Goal: Transaction & Acquisition: Purchase product/service

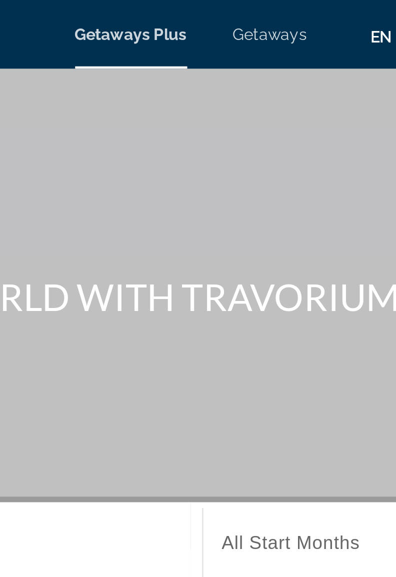
click at [229, 15] on span "Getaways" at bounding box center [233, 15] width 33 height 8
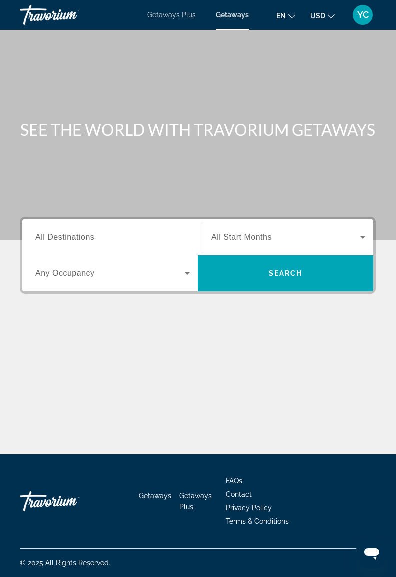
click at [43, 237] on span "All Destinations" at bounding box center [65, 237] width 59 height 9
click at [43, 237] on input "Destination All Destinations" at bounding box center [113, 238] width 155 height 12
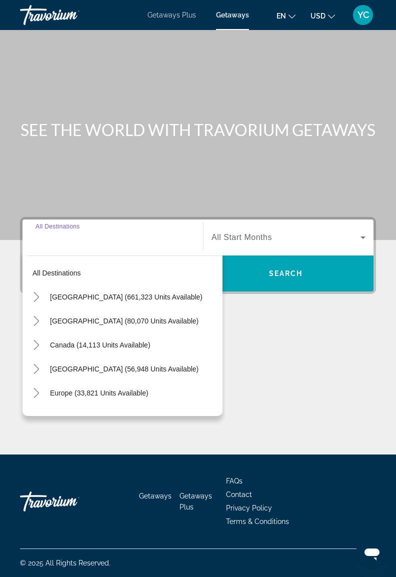
click at [36, 295] on icon "Toggle United States (661,323 units available)" at bounding box center [37, 297] width 6 height 10
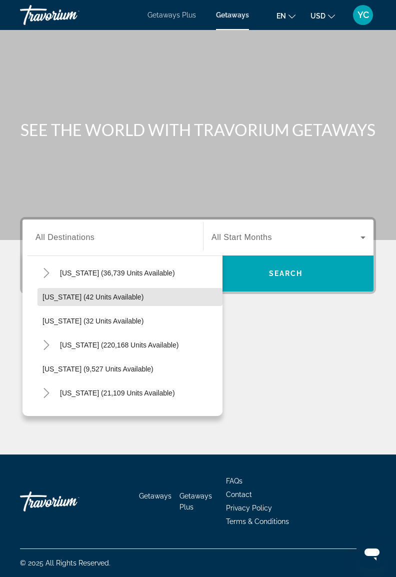
scroll to position [130, 0]
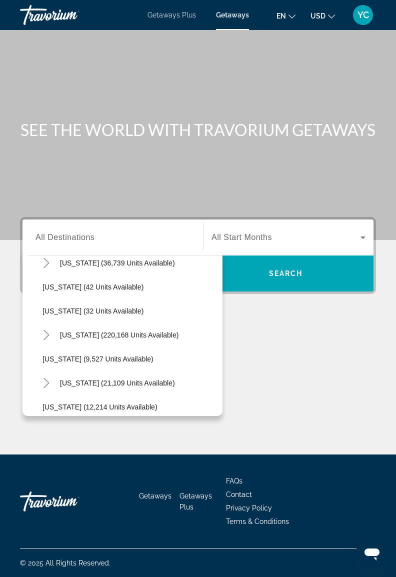
click at [48, 334] on icon "Toggle Florida (220,168 units available)" at bounding box center [47, 335] width 6 height 10
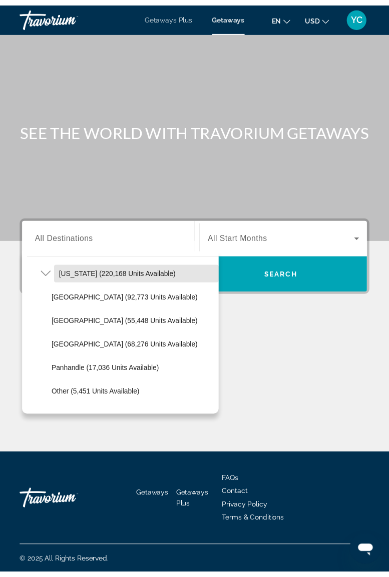
scroll to position [195, 0]
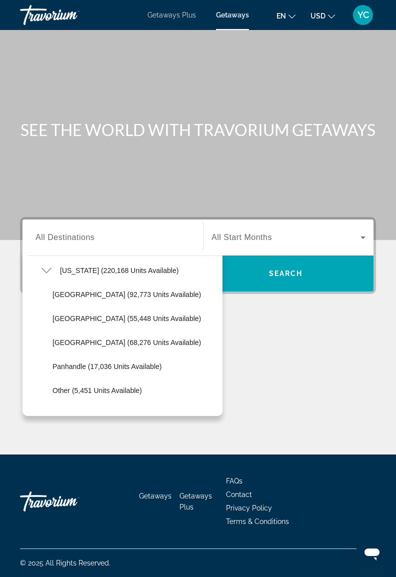
click at [108, 345] on span "[GEOGRAPHIC_DATA] (68,276 units available)" at bounding box center [127, 343] width 149 height 8
type input "**********"
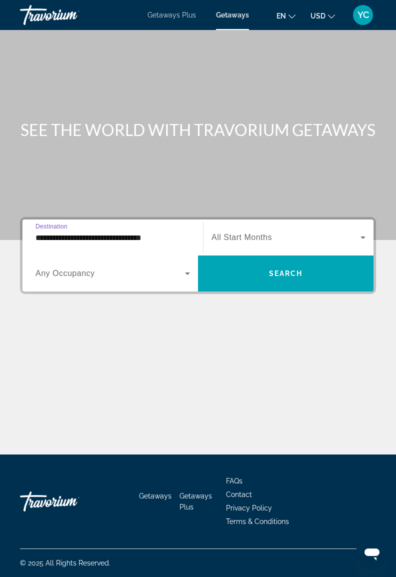
click at [187, 273] on icon "Search widget" at bounding box center [187, 274] width 5 height 3
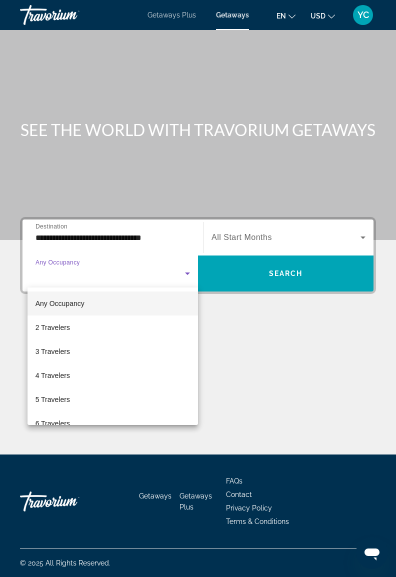
click at [68, 373] on span "4 Travelers" at bounding box center [53, 376] width 35 height 12
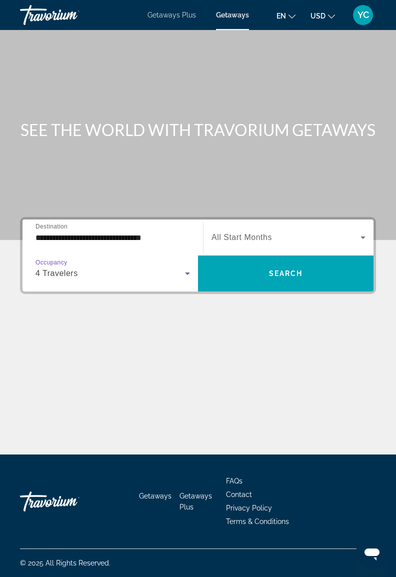
click at [273, 277] on span "Search" at bounding box center [286, 274] width 34 height 8
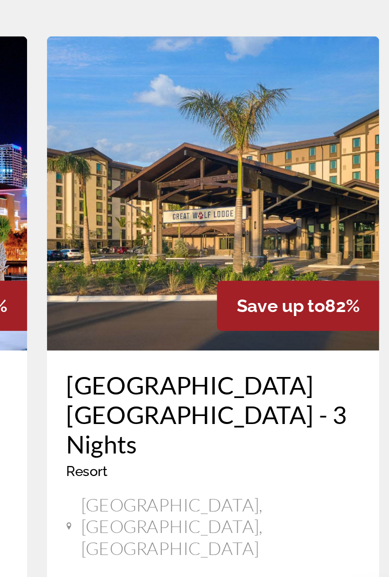
scroll to position [1051, 0]
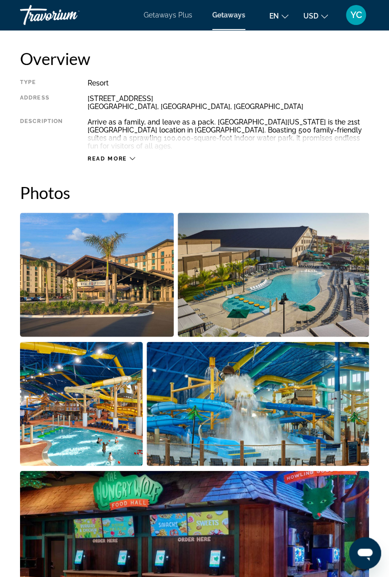
scroll to position [514, 0]
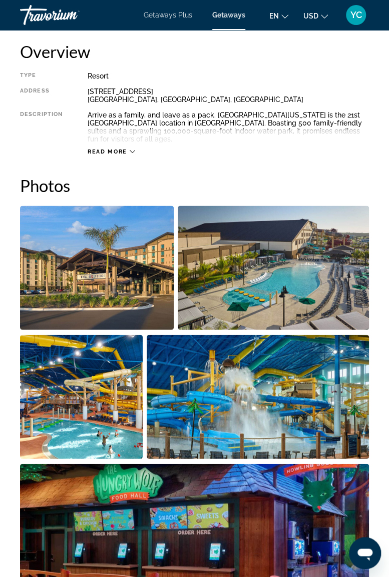
click at [133, 273] on img "Open full-screen image slider" at bounding box center [97, 268] width 154 height 124
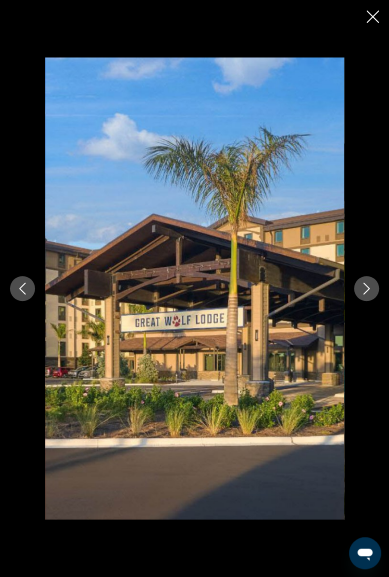
click at [363, 279] on button "Next image" at bounding box center [366, 288] width 25 height 25
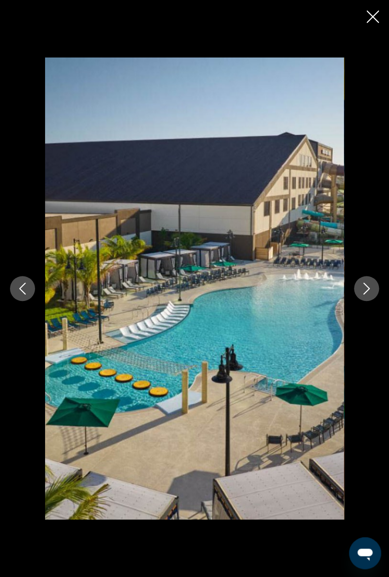
click at [365, 289] on icon "Next image" at bounding box center [366, 289] width 12 height 12
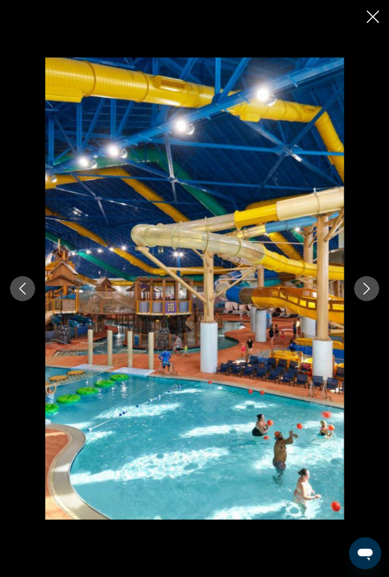
click at [364, 287] on icon "Next image" at bounding box center [366, 289] width 12 height 12
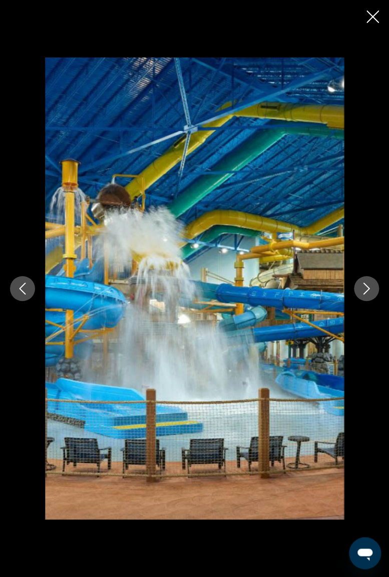
click at [365, 287] on icon "Next image" at bounding box center [366, 289] width 12 height 12
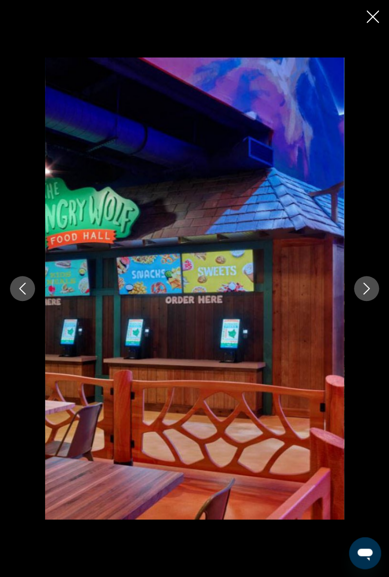
click at [376, 288] on button "Next image" at bounding box center [366, 288] width 25 height 25
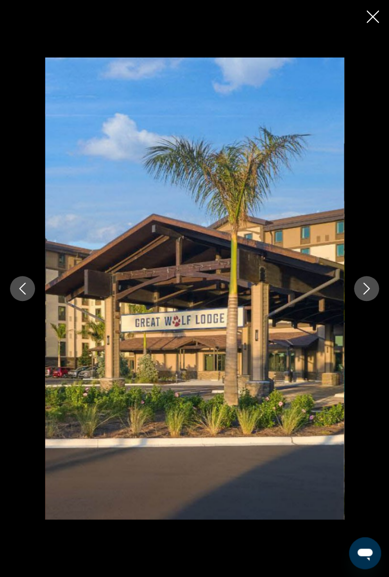
click at [363, 292] on icon "Next image" at bounding box center [366, 289] width 12 height 12
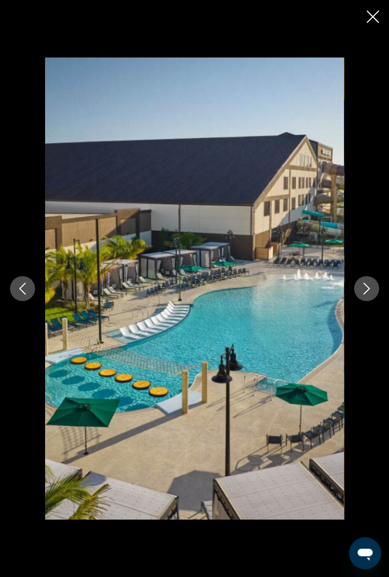
click at [369, 291] on icon "Next image" at bounding box center [366, 289] width 12 height 12
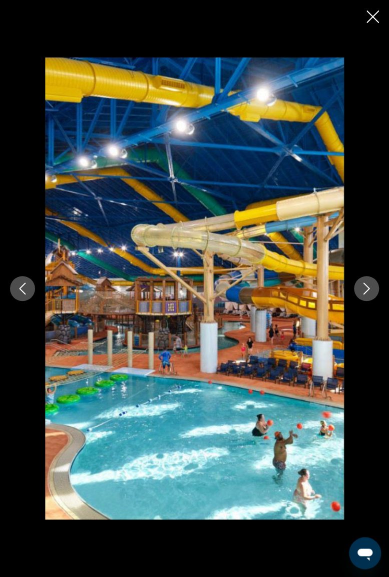
click at [366, 296] on button "Next image" at bounding box center [366, 288] width 25 height 25
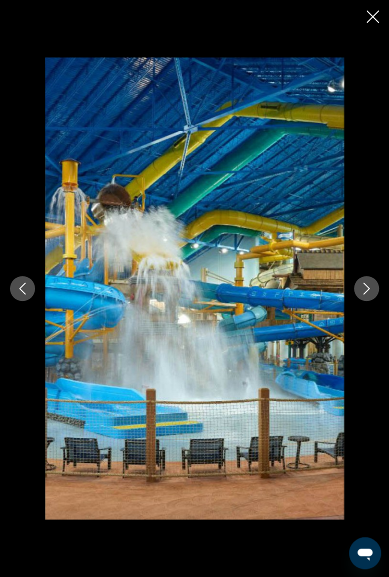
click at [367, 21] on icon "Close slideshow" at bounding box center [372, 17] width 13 height 13
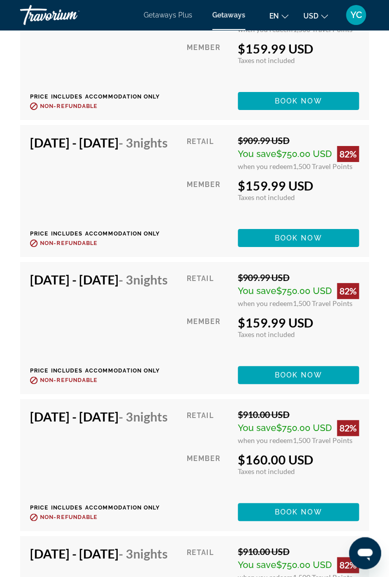
scroll to position [2208, 0]
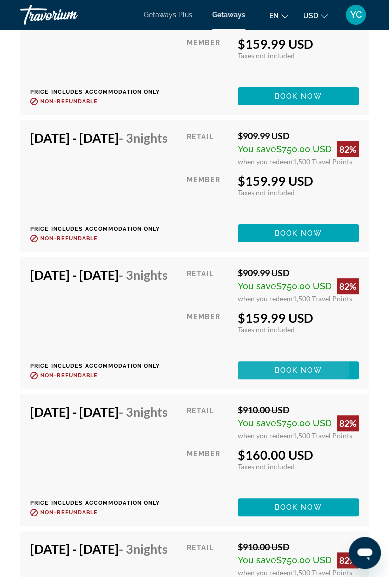
click at [300, 375] on span "Book now" at bounding box center [299, 371] width 48 height 8
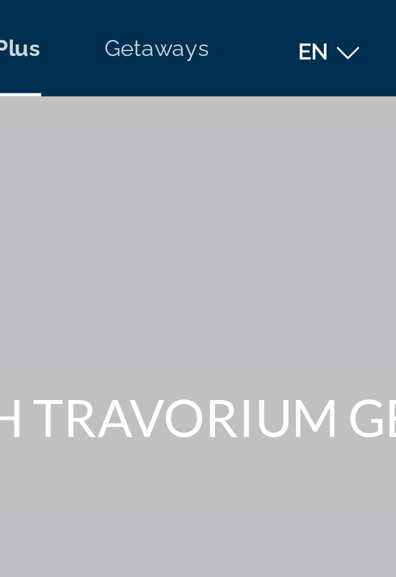
click at [237, 14] on span "Getaways" at bounding box center [233, 15] width 33 height 8
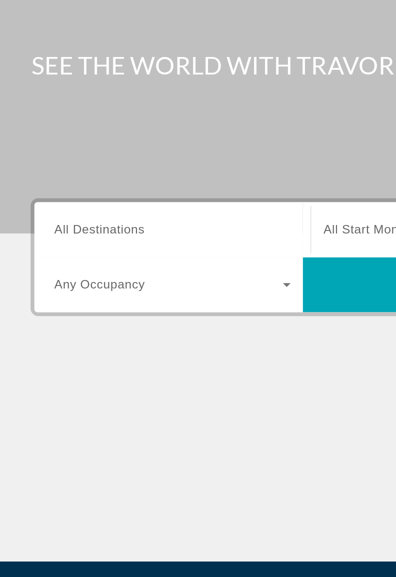
click at [60, 235] on span "All Destinations" at bounding box center [65, 237] width 59 height 9
click at [60, 235] on input "Destination All Destinations" at bounding box center [113, 238] width 155 height 12
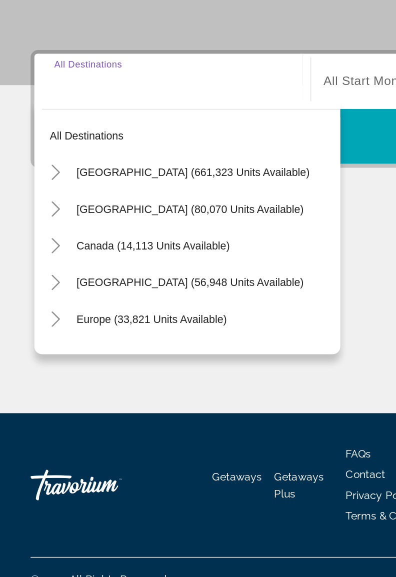
click at [33, 294] on icon "Toggle United States (661,323 units available)" at bounding box center [37, 297] width 10 height 10
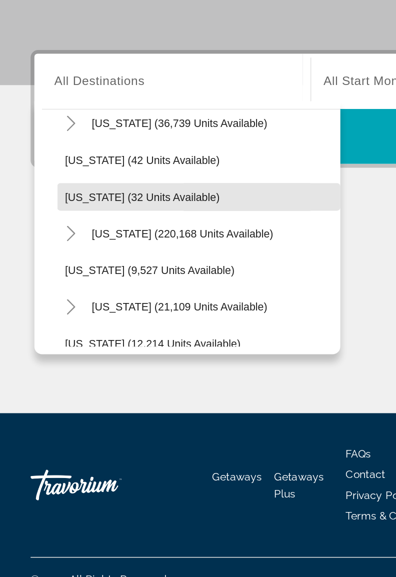
scroll to position [130, 0]
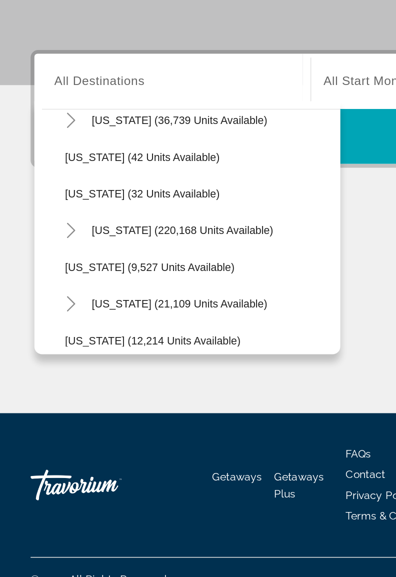
click at [42, 332] on icon "Toggle Florida (220,168 units available)" at bounding box center [47, 335] width 10 height 10
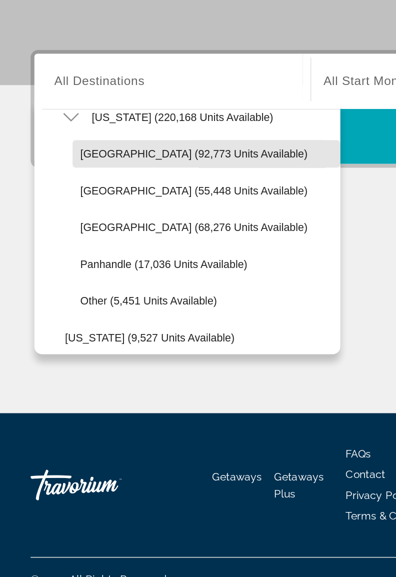
scroll to position [205, 0]
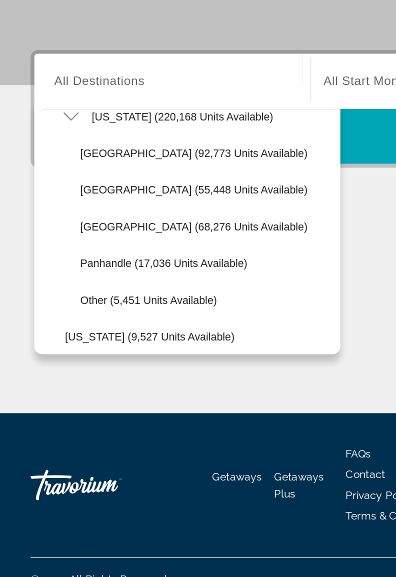
click at [115, 332] on span "[GEOGRAPHIC_DATA] (68,276 units available)" at bounding box center [127, 333] width 149 height 8
type input "**********"
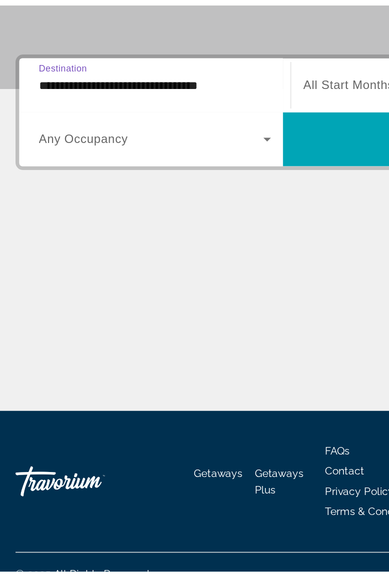
scroll to position [0, 0]
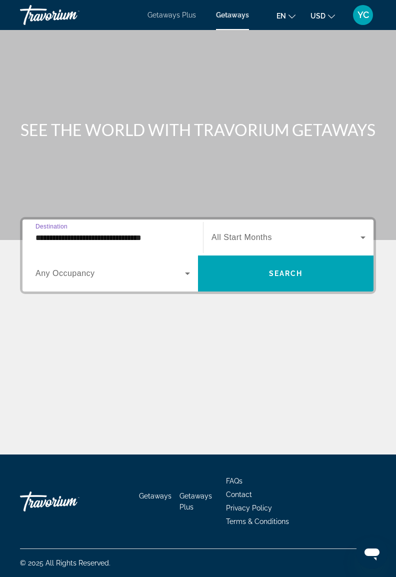
click at [189, 273] on icon "Search widget" at bounding box center [187, 274] width 5 height 3
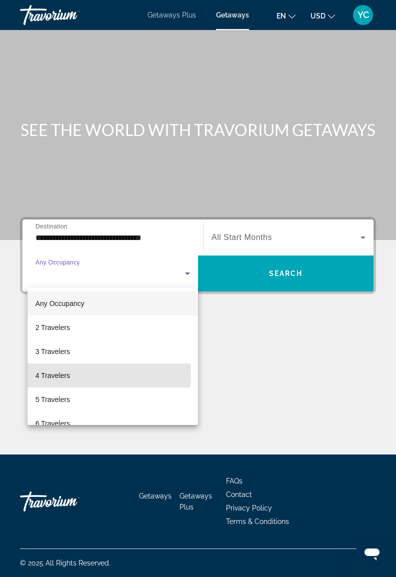
click at [56, 373] on span "4 Travelers" at bounding box center [53, 376] width 35 height 12
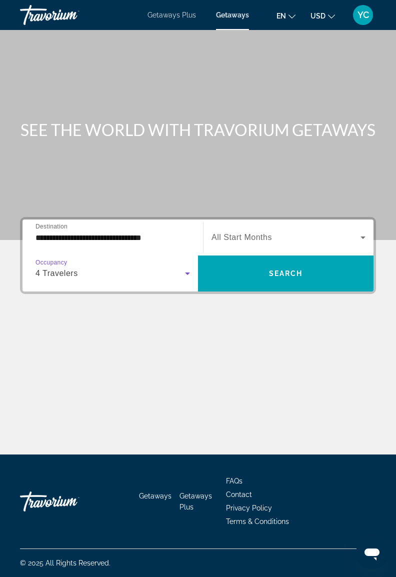
click at [288, 275] on span "Search" at bounding box center [286, 274] width 34 height 8
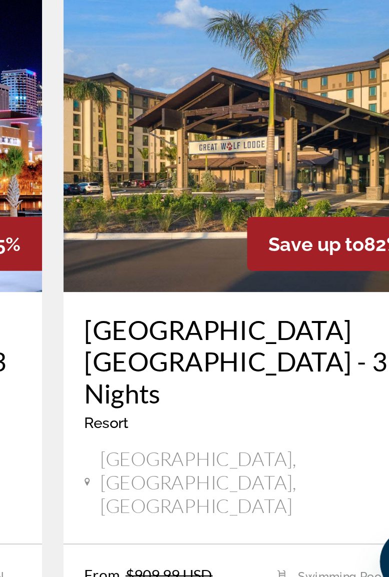
scroll to position [1046, 0]
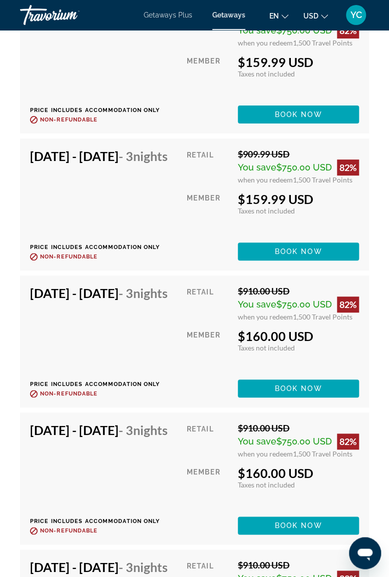
scroll to position [2330, 0]
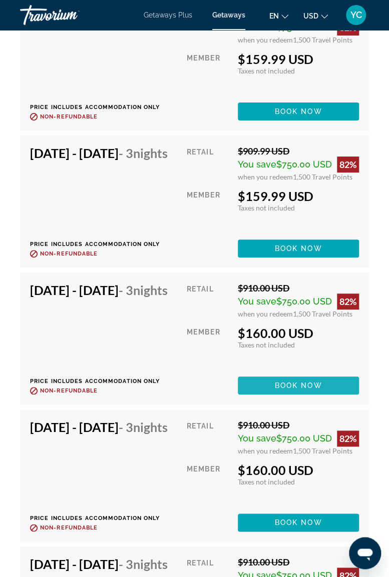
click at [313, 390] on span "Book now" at bounding box center [299, 386] width 48 height 8
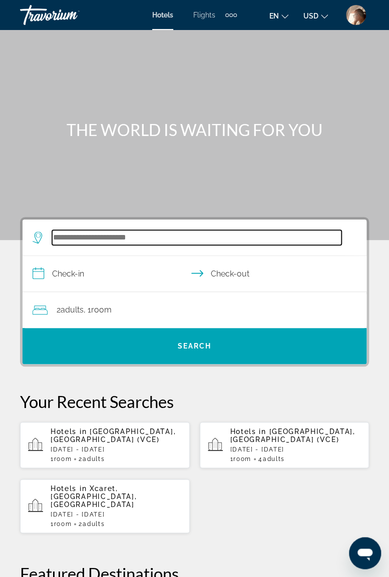
click at [142, 236] on input "Search widget" at bounding box center [196, 237] width 289 height 15
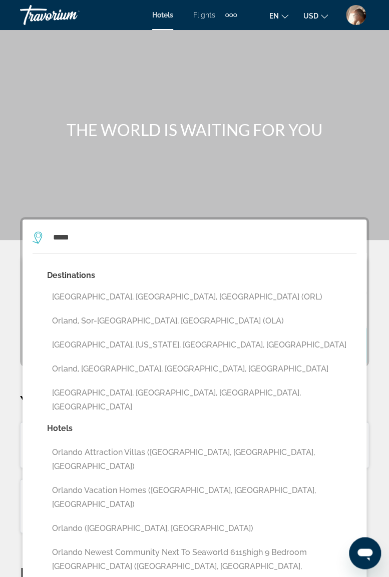
click at [106, 298] on button "Orlando, FL, United States (ORL)" at bounding box center [201, 297] width 309 height 19
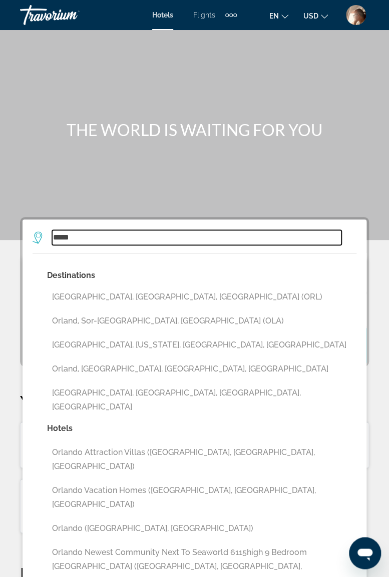
type input "**********"
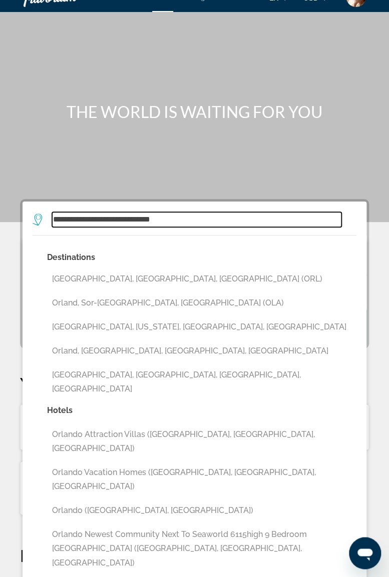
scroll to position [21, 0]
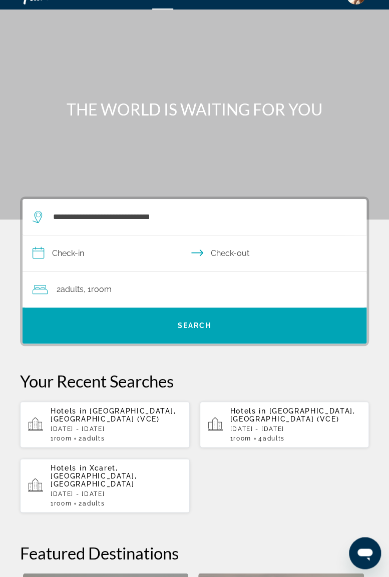
click at [104, 260] on input "**********" at bounding box center [197, 255] width 348 height 39
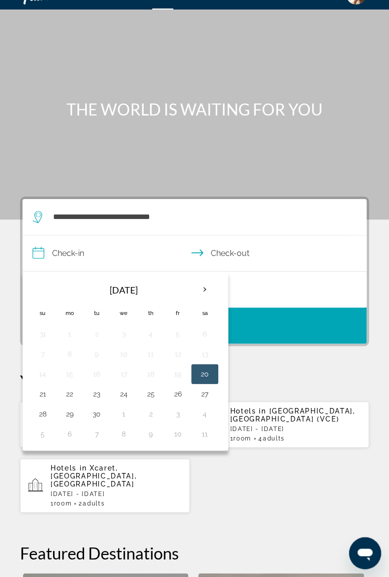
click at [203, 287] on th "Next month" at bounding box center [204, 290] width 27 height 22
click at [41, 290] on th "Previous month" at bounding box center [42, 290] width 27 height 22
click at [123, 396] on button "24" at bounding box center [124, 394] width 16 height 14
click at [151, 394] on button "25" at bounding box center [151, 394] width 16 height 14
type input "**********"
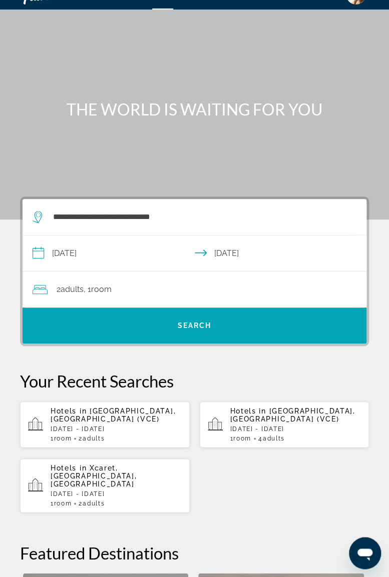
click at [166, 283] on div "2 Adult Adults , 1 Room rooms" at bounding box center [200, 290] width 334 height 14
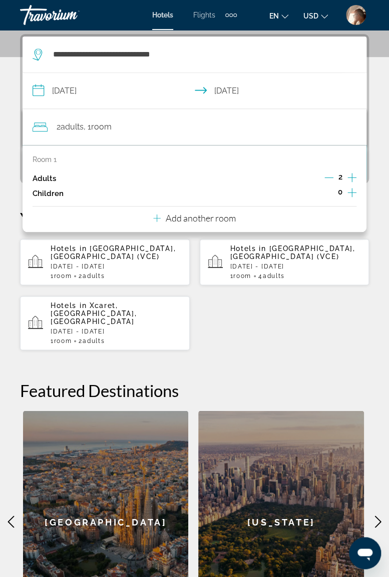
scroll to position [184, 0]
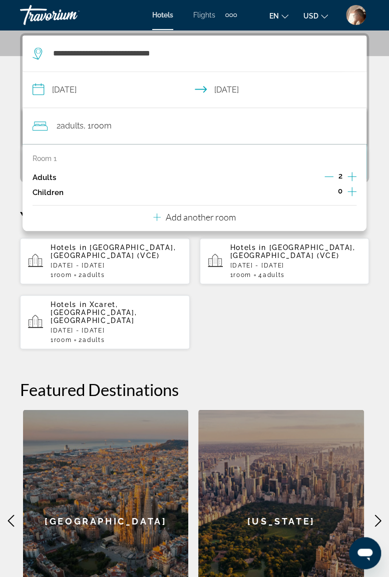
click at [348, 193] on icon "Increment children" at bounding box center [351, 192] width 9 height 12
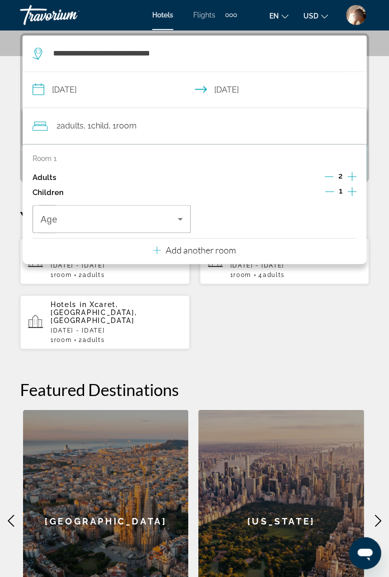
click at [350, 190] on icon "Increment children" at bounding box center [351, 192] width 9 height 12
click at [184, 218] on icon "Travelers: 2 adults, 2 children" at bounding box center [180, 219] width 12 height 12
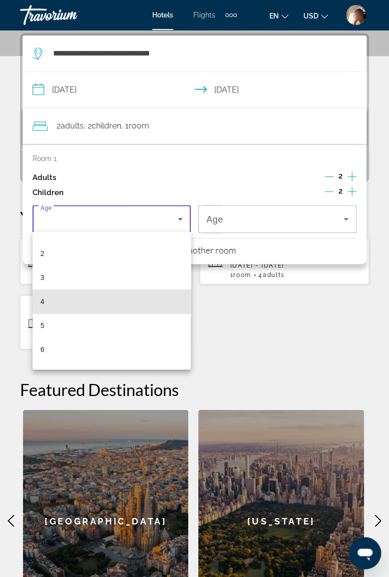
scroll to position [80, 0]
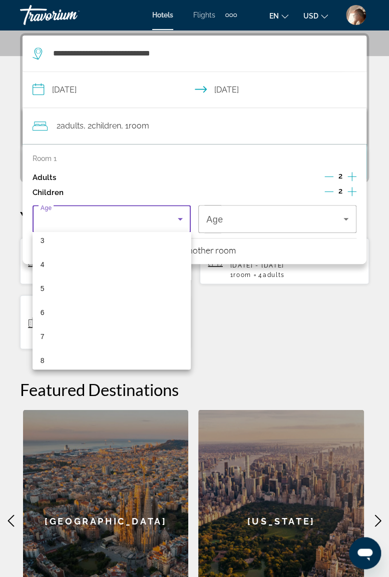
click at [55, 313] on mat-option "6" at bounding box center [112, 313] width 158 height 24
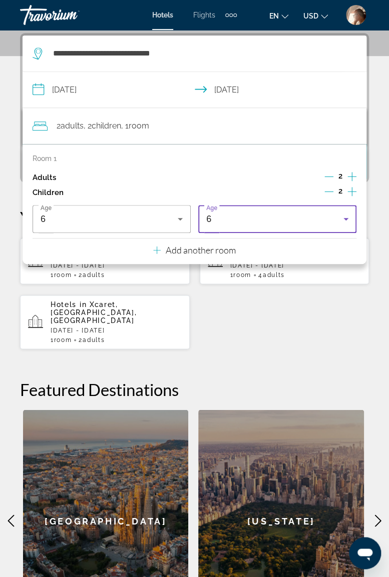
click at [341, 217] on icon "Travelers: 2 adults, 2 children" at bounding box center [346, 219] width 12 height 12
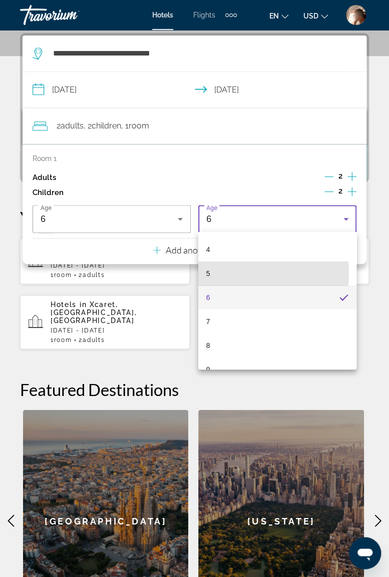
scroll to position [99, 0]
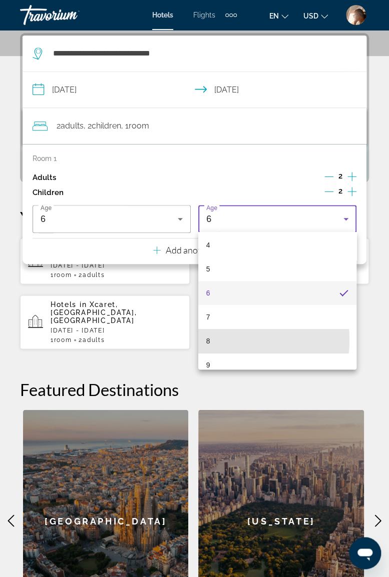
click at [219, 340] on mat-option "8" at bounding box center [277, 341] width 158 height 24
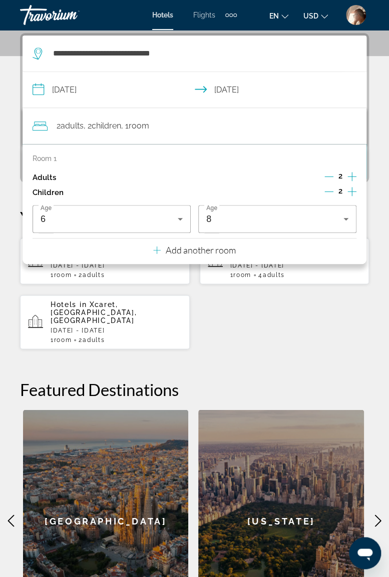
click at [287, 341] on div "**********" at bounding box center [194, 332] width 389 height 599
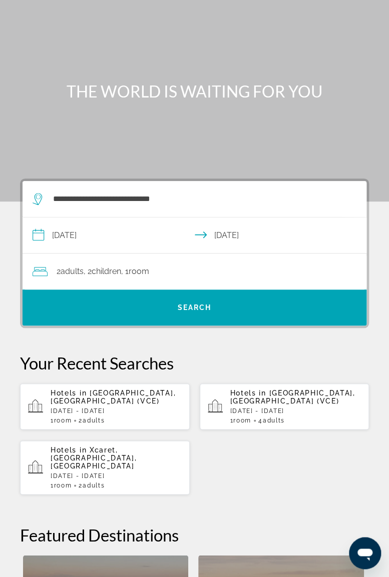
scroll to position [16, 0]
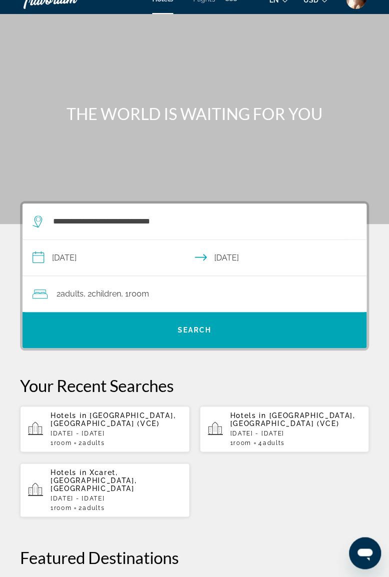
click at [198, 328] on span "Search" at bounding box center [195, 330] width 34 height 8
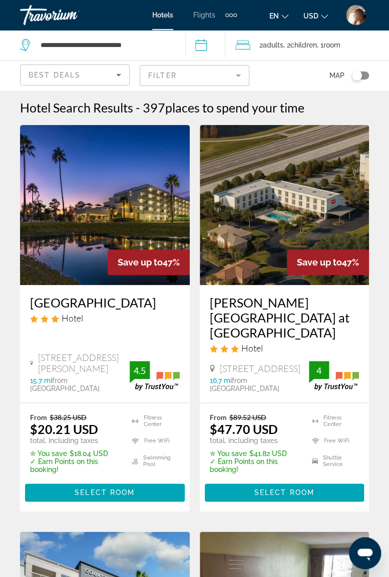
click at [207, 45] on input "**********" at bounding box center [207, 46] width 44 height 33
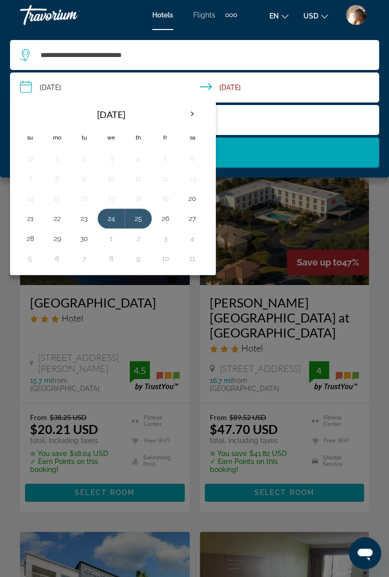
click at [110, 212] on button "24" at bounding box center [111, 219] width 16 height 14
click at [167, 219] on button "26" at bounding box center [165, 219] width 16 height 14
type input "**********"
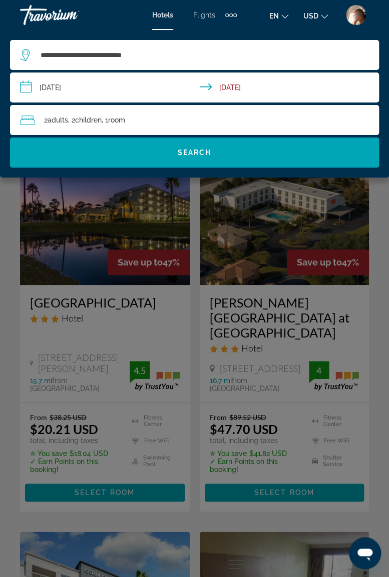
click at [203, 154] on span "Search" at bounding box center [195, 153] width 34 height 8
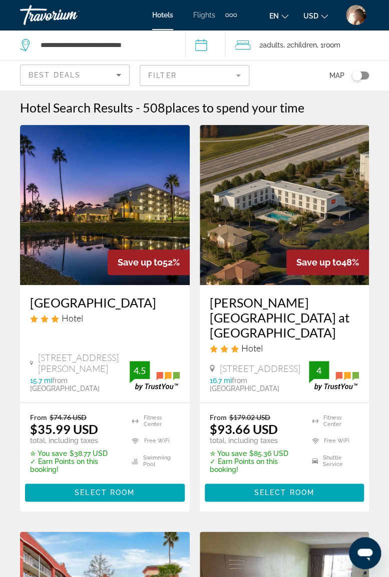
click at [241, 69] on mat-form-field "Filter" at bounding box center [195, 75] width 110 height 21
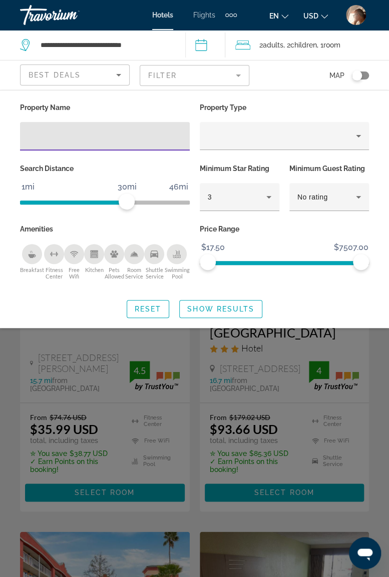
click at [51, 136] on input "Hotel Filters" at bounding box center [105, 137] width 154 height 12
type input "****"
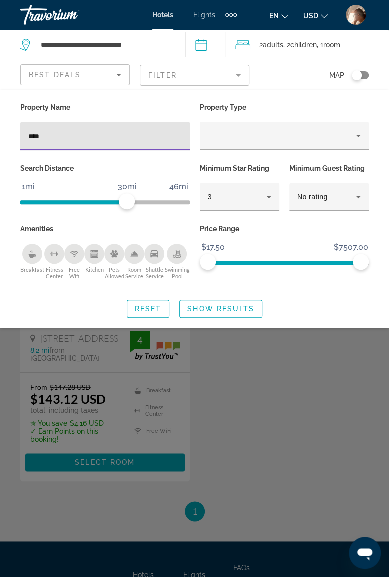
click at [369, 376] on div "Search widget" at bounding box center [194, 363] width 389 height 427
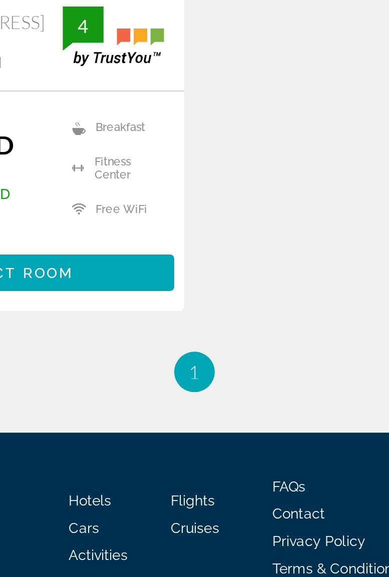
scroll to position [38, 0]
